Goal: Transaction & Acquisition: Obtain resource

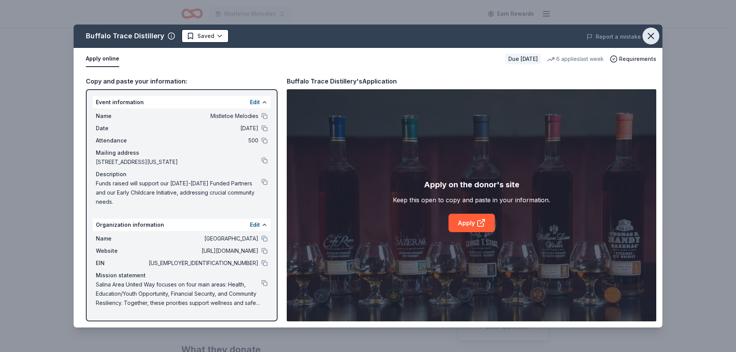
click at [650, 36] on icon "button" at bounding box center [650, 35] width 5 height 5
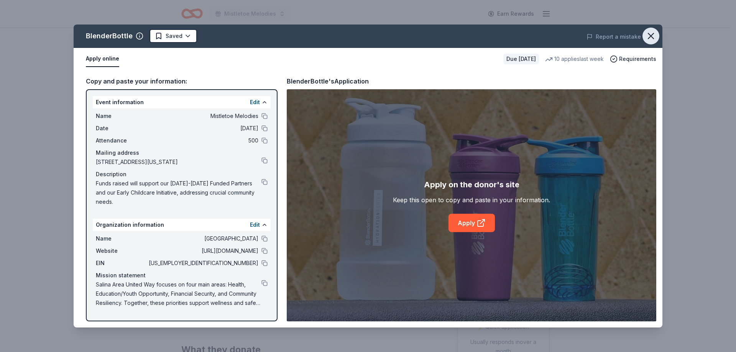
click at [654, 39] on icon "button" at bounding box center [650, 36] width 11 height 11
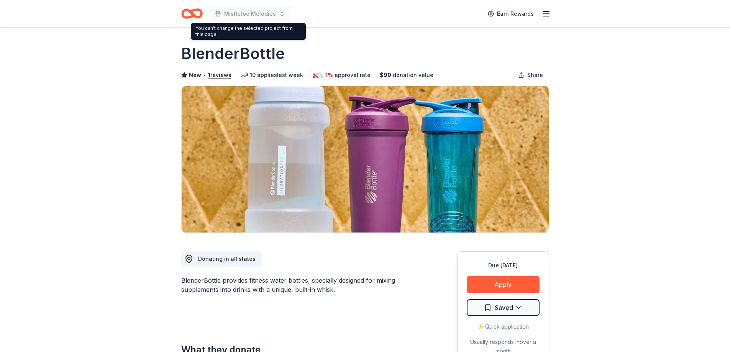
click at [199, 17] on icon "Home" at bounding box center [195, 14] width 12 height 8
